Goal: Use online tool/utility

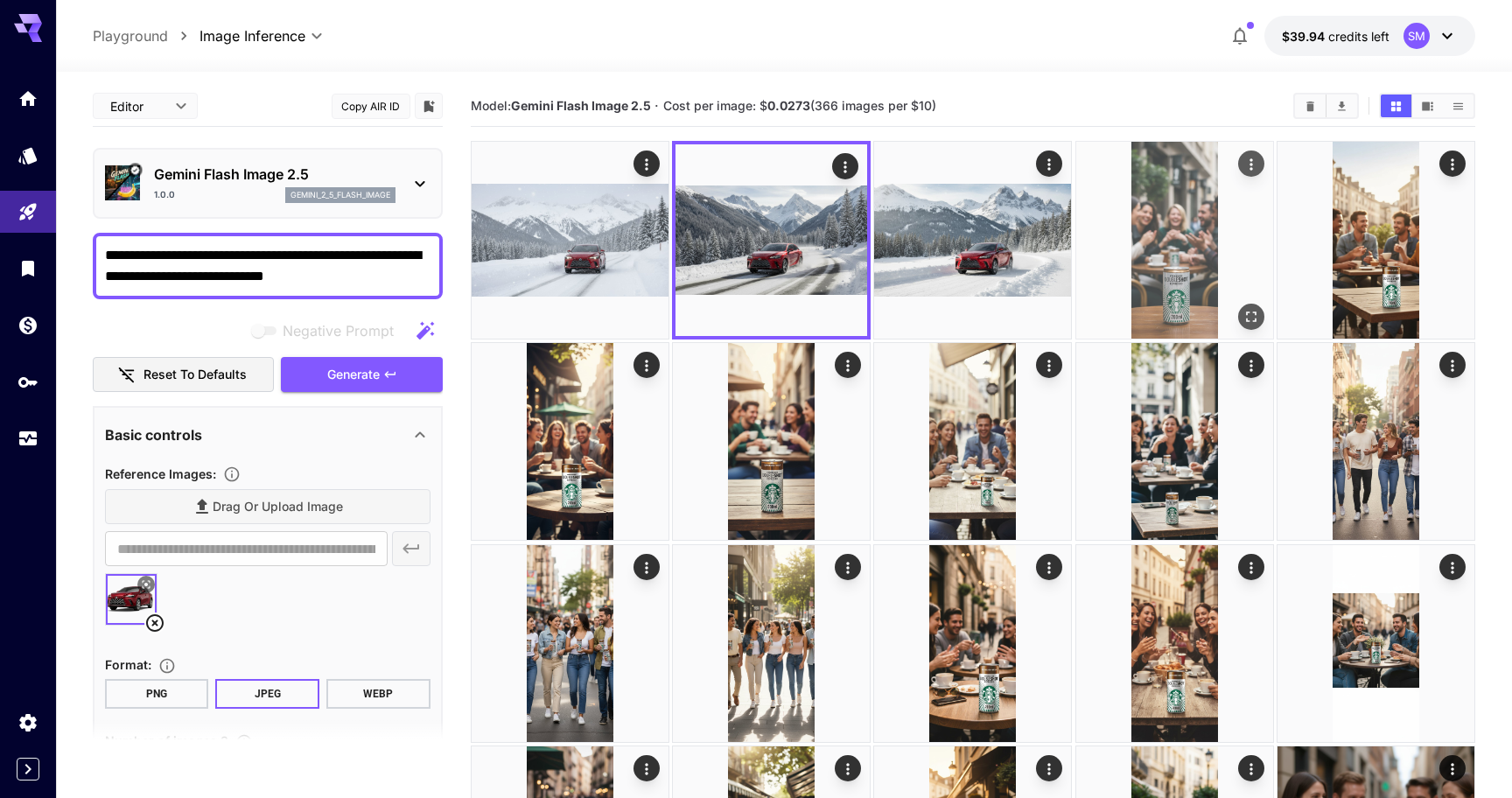
click at [1134, 233] on img at bounding box center [1175, 240] width 197 height 197
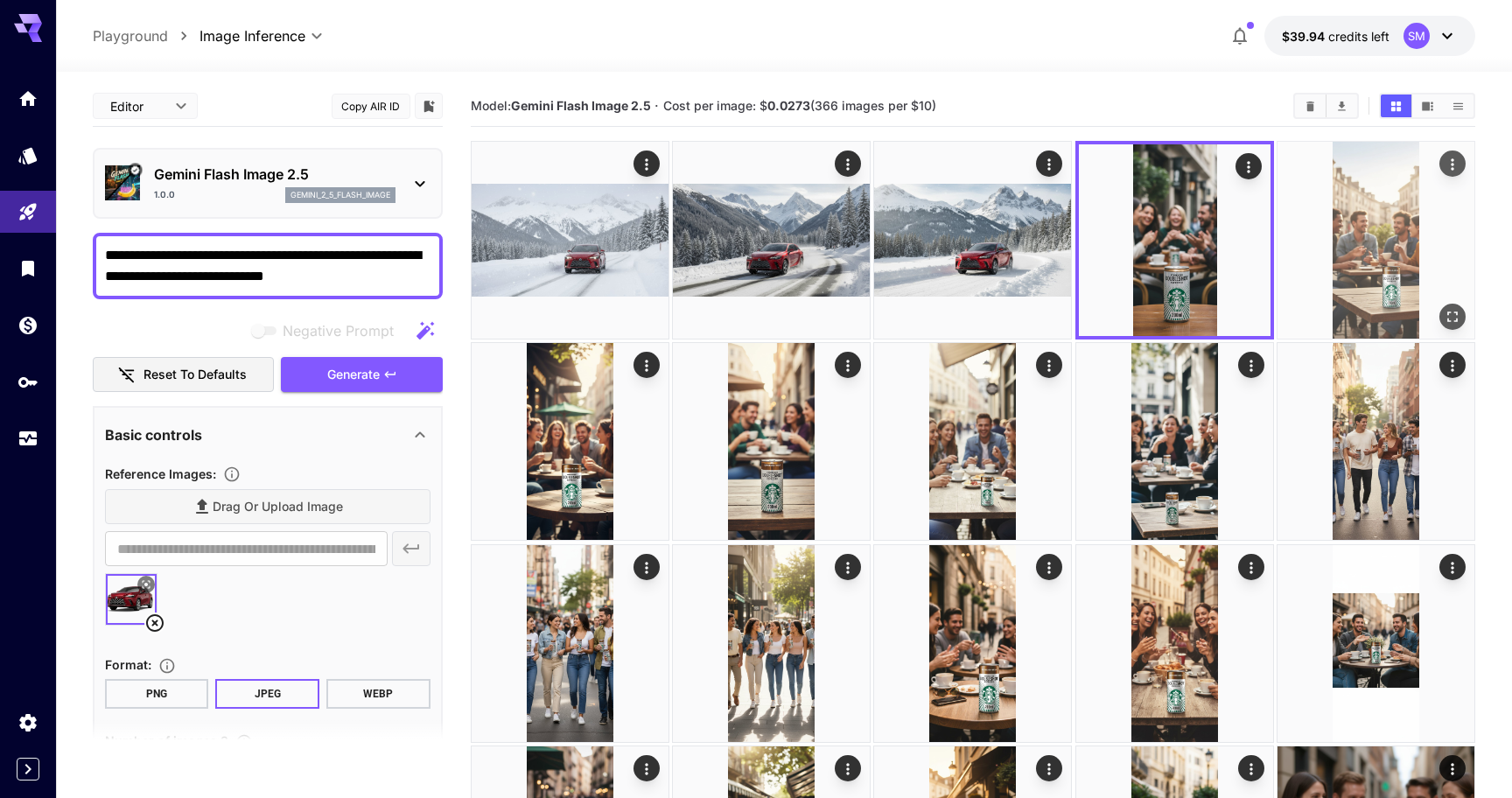
click at [1341, 255] on img at bounding box center [1376, 240] width 197 height 197
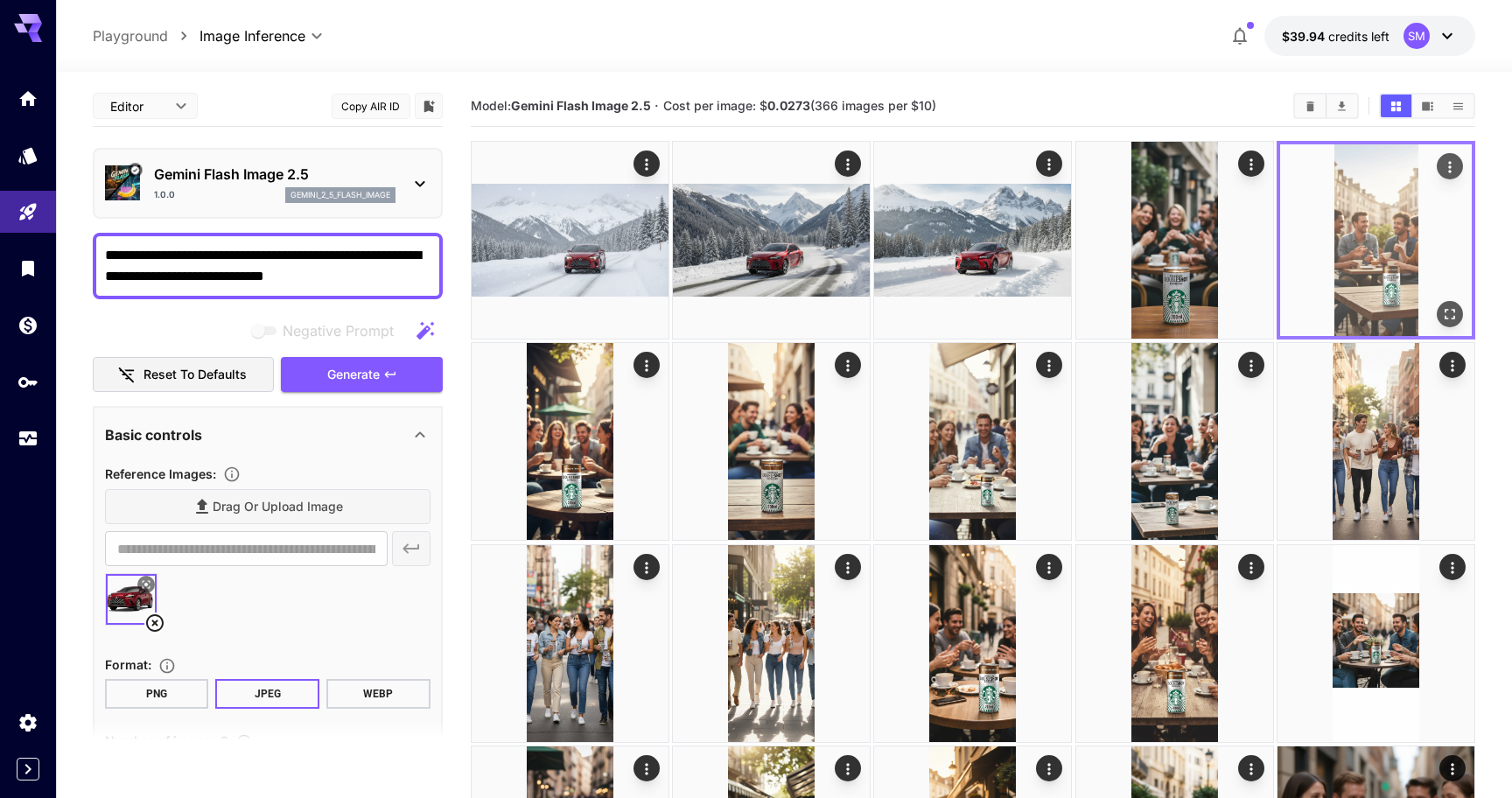
click at [1341, 255] on img at bounding box center [1376, 240] width 192 height 191
click at [1447, 312] on icon "Open in fullscreen" at bounding box center [1450, 314] width 17 height 17
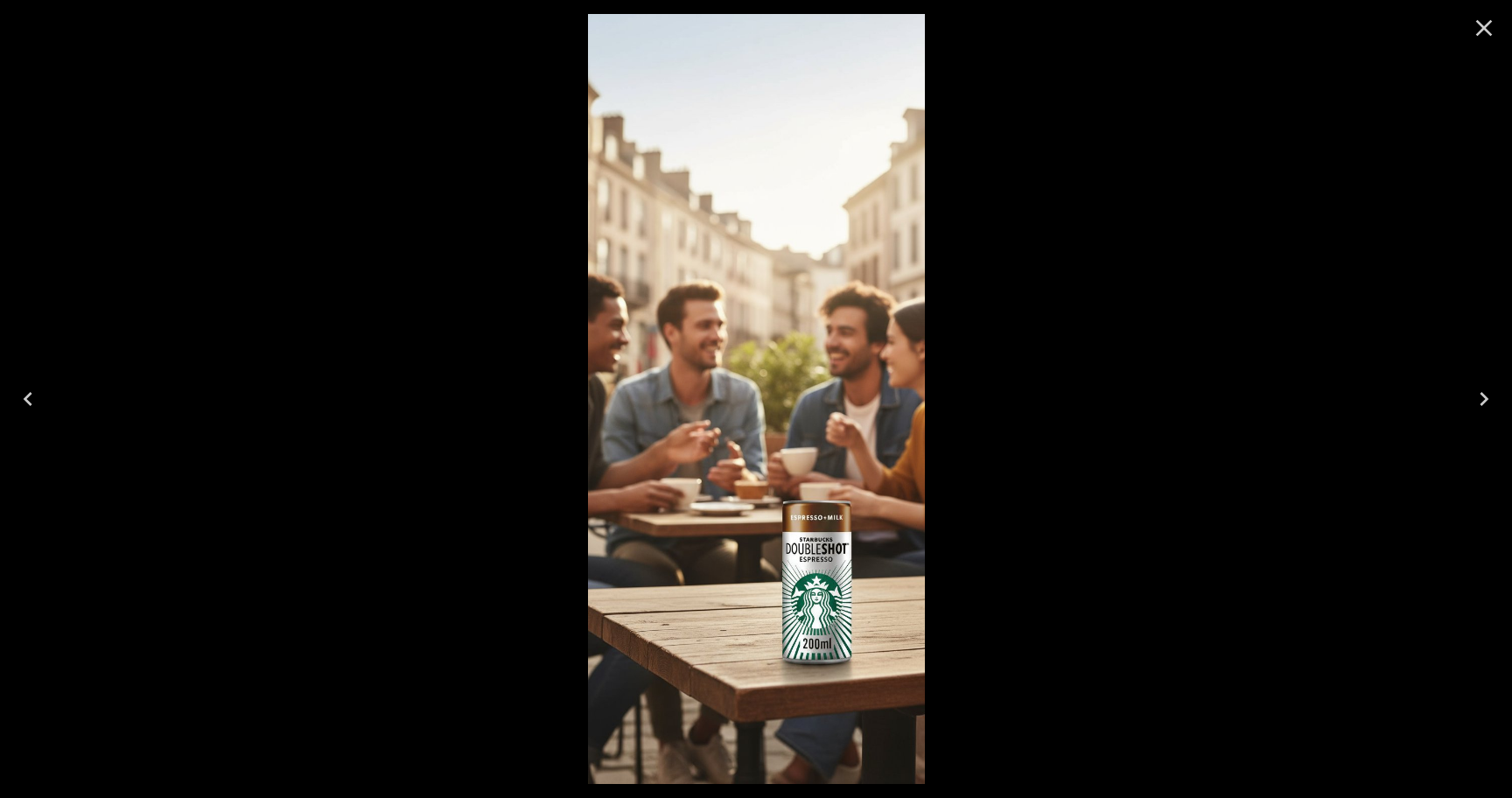
click at [1482, 32] on icon "Close" at bounding box center [1483, 28] width 28 height 28
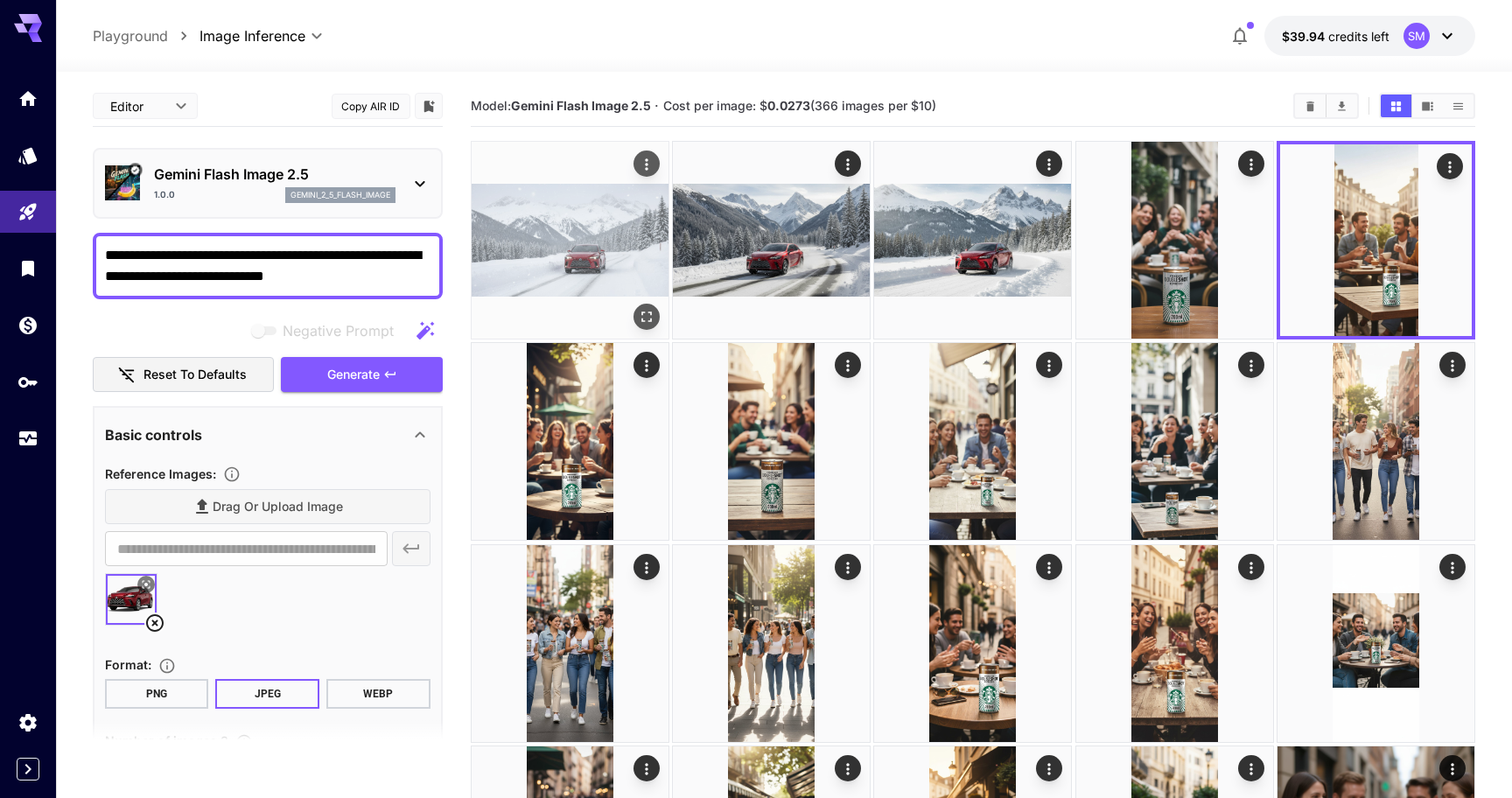
click at [622, 240] on img at bounding box center [570, 240] width 197 height 197
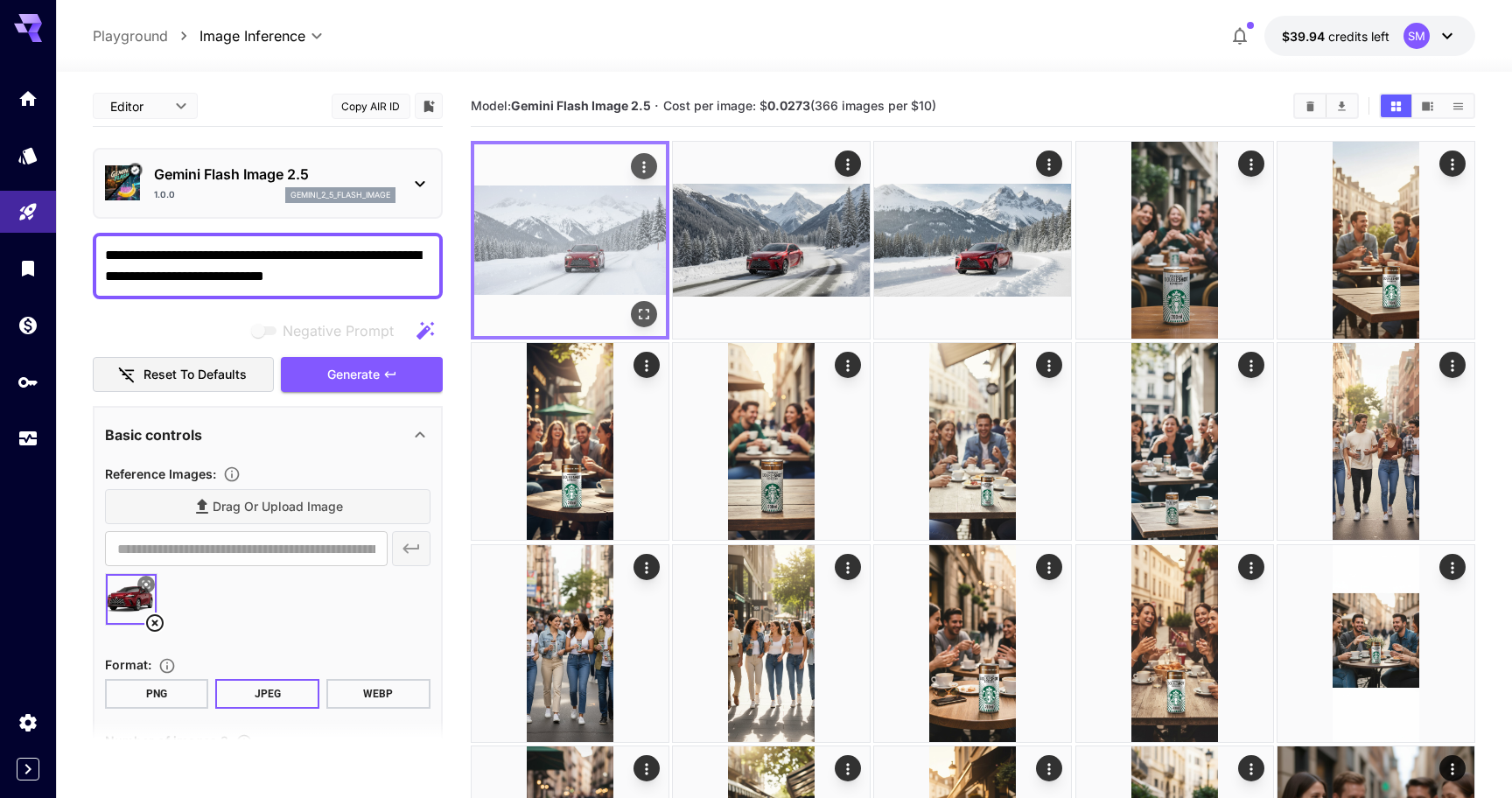
click at [622, 240] on img at bounding box center [570, 240] width 192 height 191
click at [637, 309] on icon "Open in fullscreen" at bounding box center [644, 314] width 17 height 17
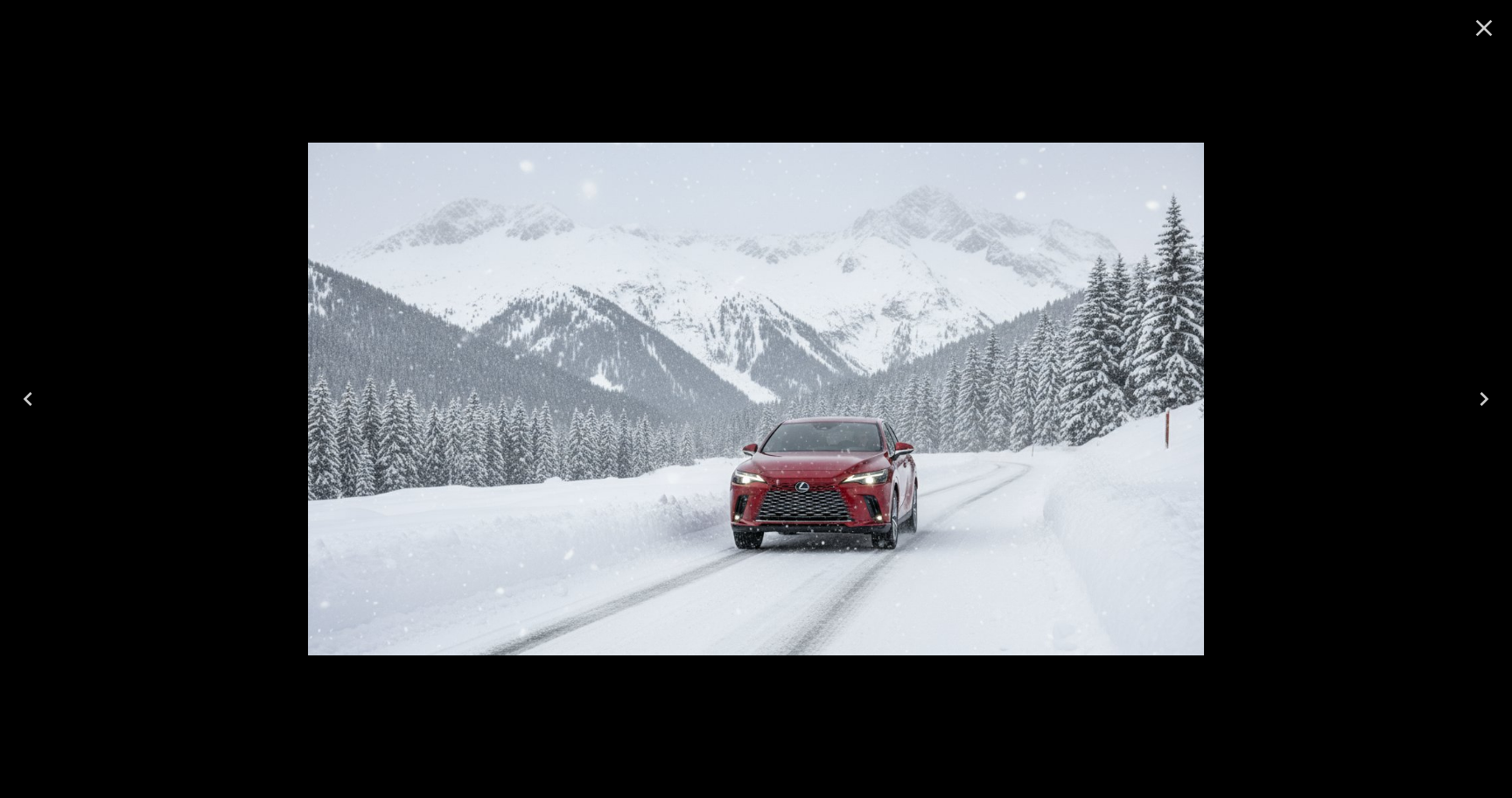
click at [1486, 393] on icon "Next" at bounding box center [1483, 398] width 28 height 28
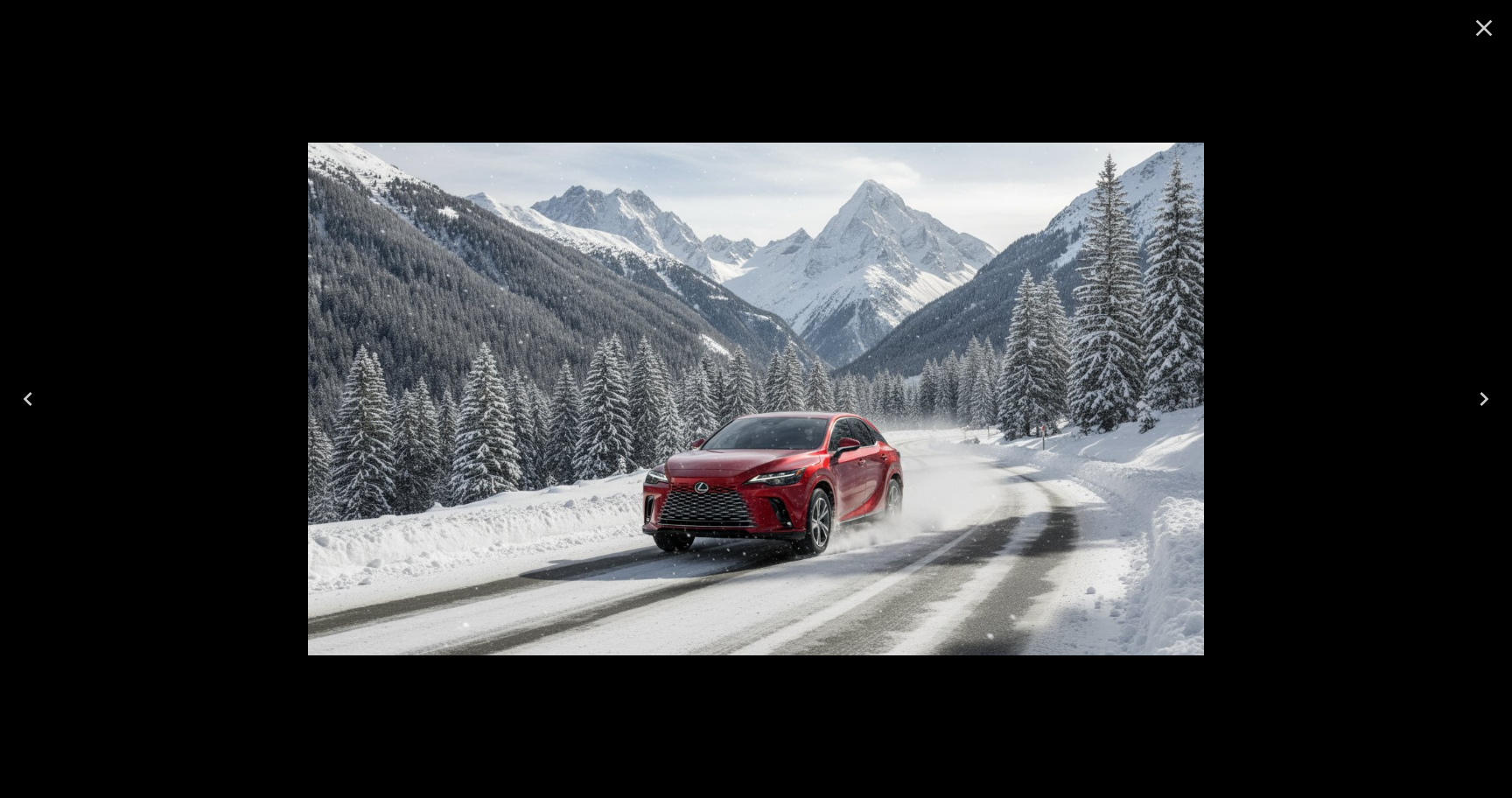
click at [1486, 393] on icon "Next" at bounding box center [1483, 398] width 28 height 28
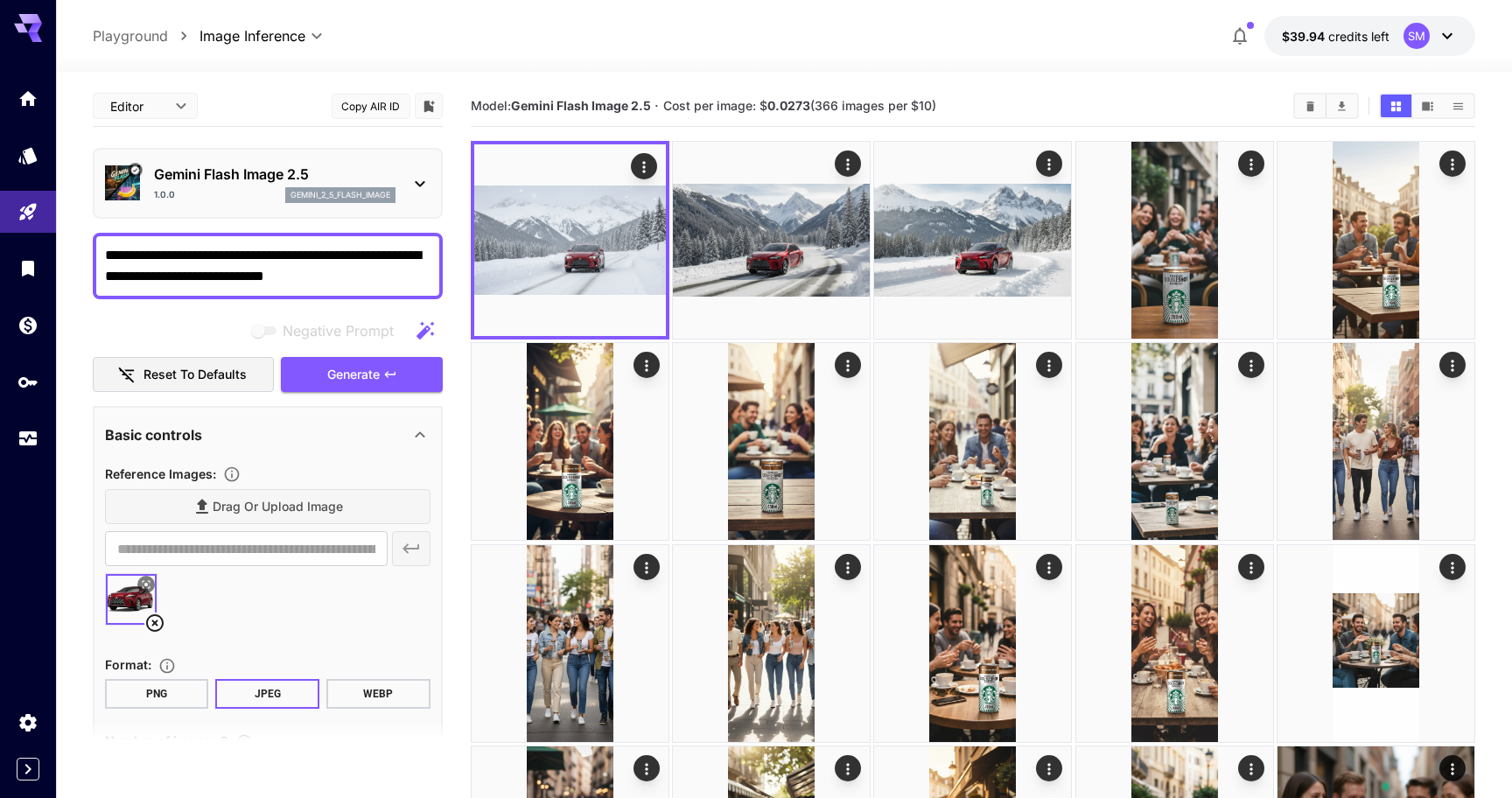
click at [234, 514] on div "Drag or upload image" at bounding box center [268, 507] width 326 height 36
click at [225, 499] on div "Drag or upload image" at bounding box center [268, 507] width 326 height 36
click at [225, 503] on div "Drag or upload image" at bounding box center [268, 507] width 326 height 36
